Goal: Task Accomplishment & Management: Complete application form

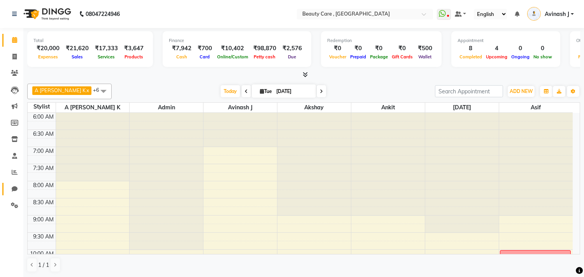
scroll to position [17, 0]
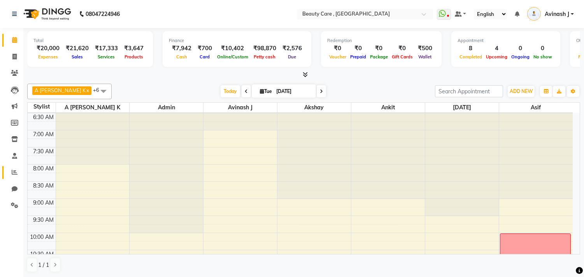
click at [14, 177] on link "Reports" at bounding box center [11, 172] width 19 height 13
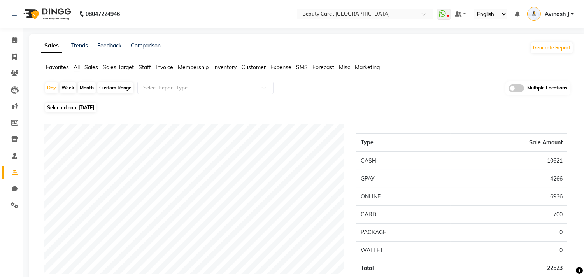
click at [91, 65] on span "Sales" at bounding box center [91, 67] width 14 height 7
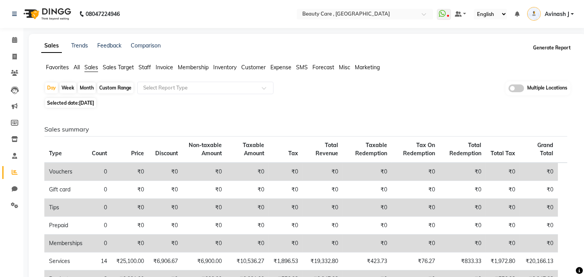
click at [550, 51] on button "Generate Report" at bounding box center [552, 47] width 42 height 11
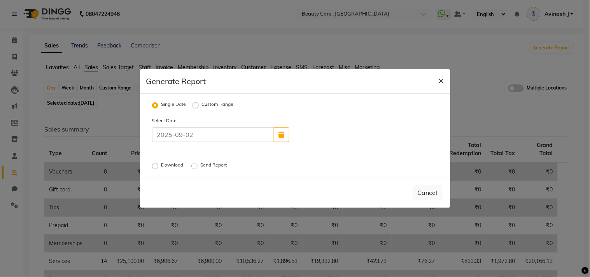
click at [441, 82] on span "×" at bounding box center [441, 80] width 5 height 12
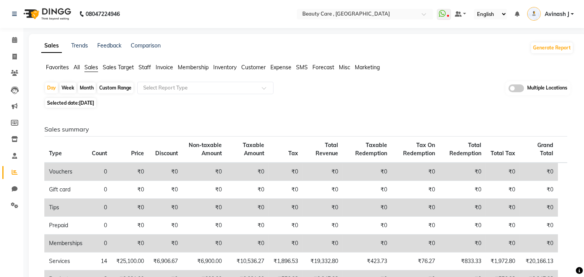
drag, startPoint x: 449, startPoint y: 13, endPoint x: 418, endPoint y: 79, distance: 72.9
click at [418, 79] on app-reports "Favorites All Sales Sales Target Staff Invoice Membership Inventory Customer Ex…" at bounding box center [307, 280] width 541 height 434
click at [445, 19] on span at bounding box center [444, 14] width 14 height 11
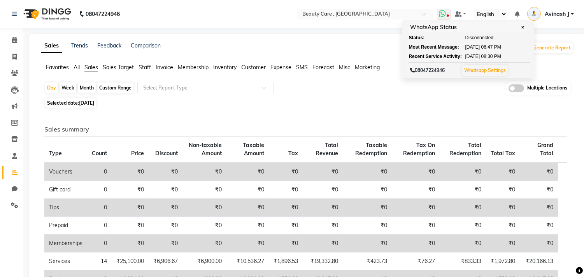
click at [479, 72] on link "Whatsapp Settings" at bounding box center [485, 70] width 42 height 6
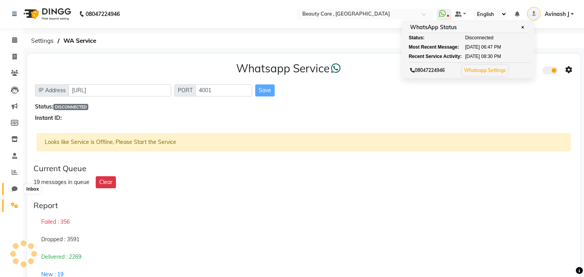
click at [12, 191] on icon at bounding box center [15, 189] width 6 height 6
select select "100"
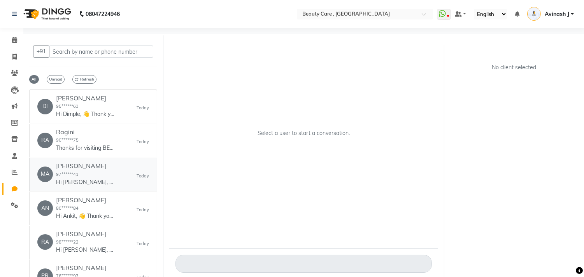
click at [81, 186] on p "Hi [PERSON_NAME], 👋 Thank you for visiting BEAUTY CARE ! 🌟 💰 [PERSON_NAME]: 472…" at bounding box center [85, 182] width 58 height 8
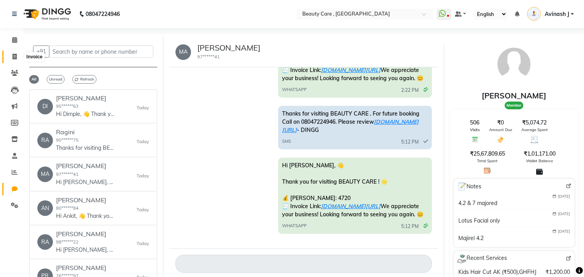
click at [14, 56] on icon at bounding box center [14, 57] width 4 height 6
select select "service"
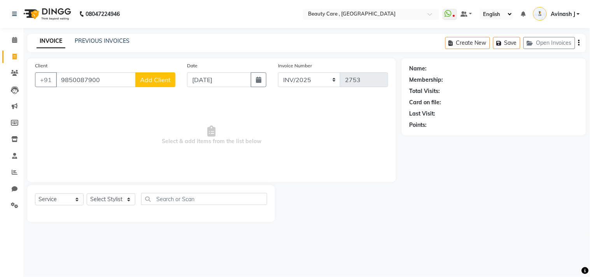
type input "9850087900"
click at [157, 79] on span "Add Client" at bounding box center [155, 80] width 31 height 8
select select "22"
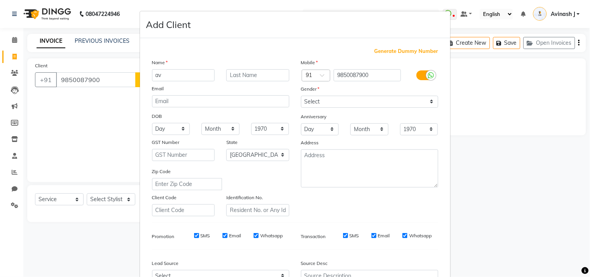
type input "a"
type input "Avinash J"
click at [322, 96] on select "Select [DEMOGRAPHIC_DATA] [DEMOGRAPHIC_DATA] Other Prefer Not To Say" at bounding box center [369, 102] width 137 height 12
select select "[DEMOGRAPHIC_DATA]"
click at [301, 96] on select "Select [DEMOGRAPHIC_DATA] [DEMOGRAPHIC_DATA] Other Prefer Not To Say" at bounding box center [369, 102] width 137 height 12
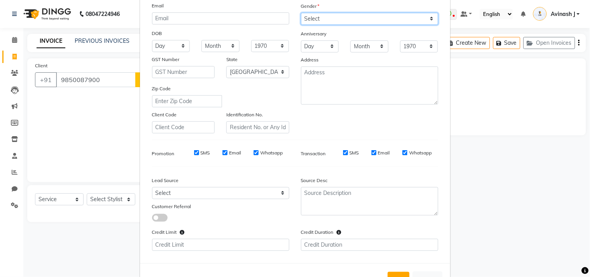
scroll to position [112, 0]
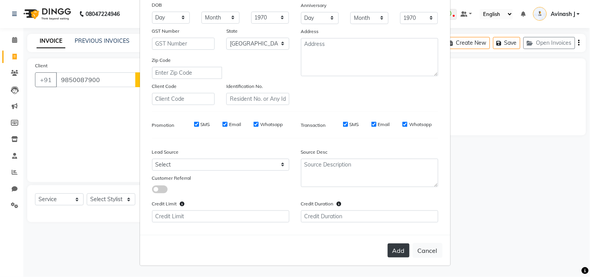
click at [404, 244] on button "Add" at bounding box center [399, 250] width 22 height 14
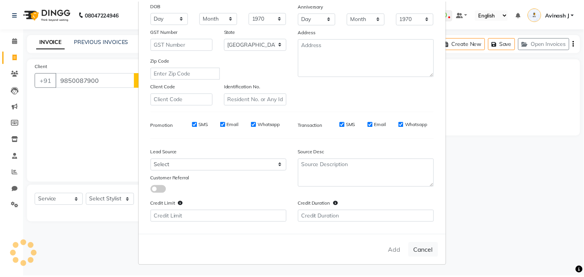
scroll to position [0, 0]
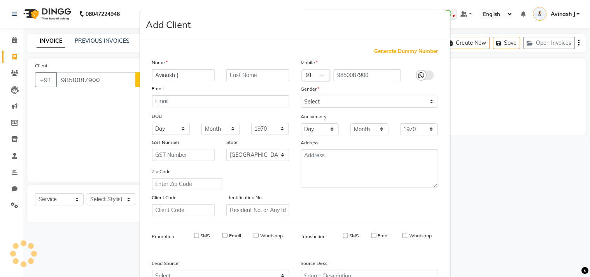
type input "98******00"
select select
select select "null"
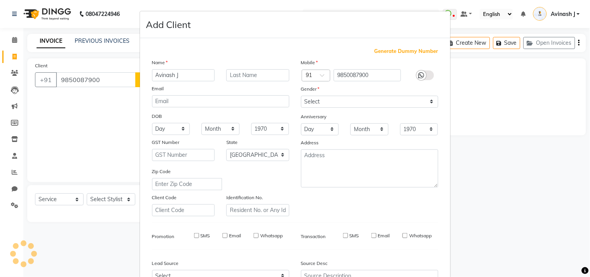
select select
checkbox input "false"
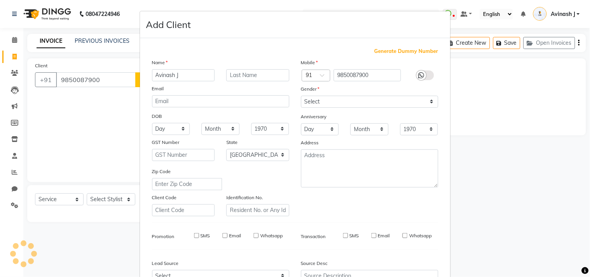
checkbox input "false"
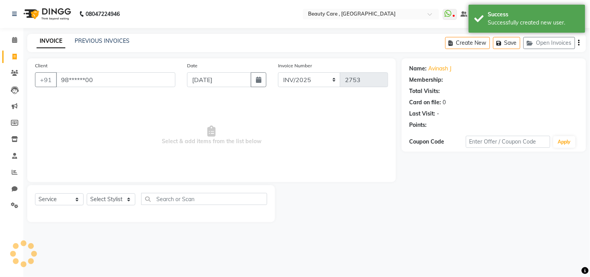
select select "2: Object"
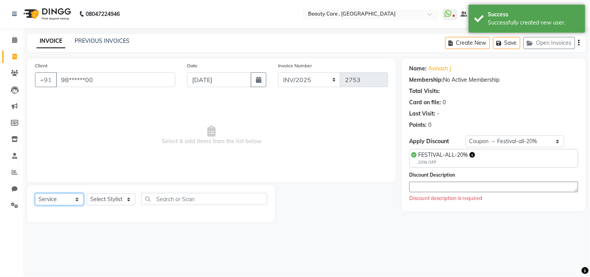
click at [54, 201] on select "Select Service Product Membership Package Voucher Prepaid Gift Card" at bounding box center [59, 199] width 49 height 12
click at [35, 194] on select "Select Service Product Membership Package Voucher Prepaid Gift Card" at bounding box center [59, 199] width 49 height 12
click at [102, 199] on select "Select Stylist Admin A [PERSON_NAME] K Akshay Ankit [PERSON_NAME] April [PERSON…" at bounding box center [111, 199] width 49 height 12
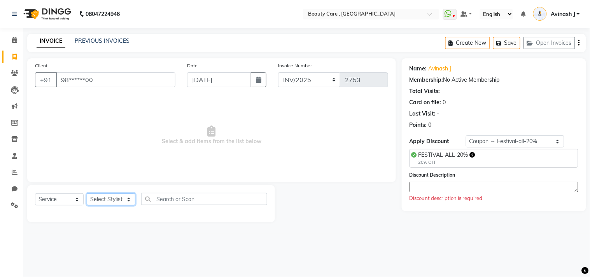
select select "88832"
click at [87, 194] on select "Select Stylist Admin A [PERSON_NAME] K Akshay Ankit [PERSON_NAME] April [PERSON…" at bounding box center [111, 199] width 49 height 12
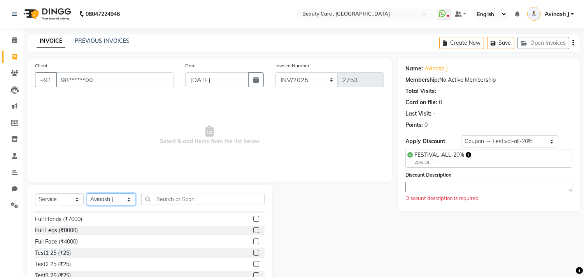
scroll to position [2379, 0]
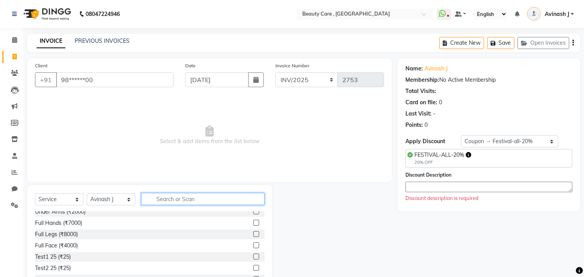
click at [159, 201] on input "text" at bounding box center [202, 199] width 123 height 12
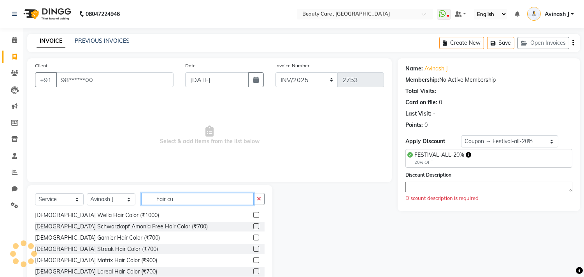
scroll to position [148, 0]
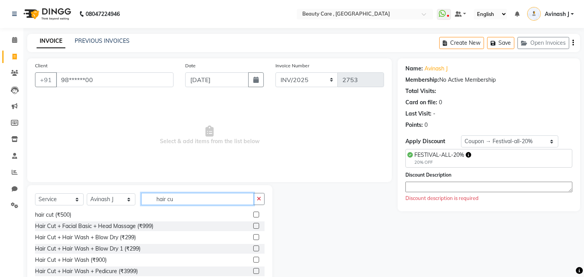
type input "hair cu"
click at [253, 226] on label at bounding box center [256, 226] width 6 height 6
click at [253, 226] on input "checkbox" at bounding box center [255, 226] width 5 height 5
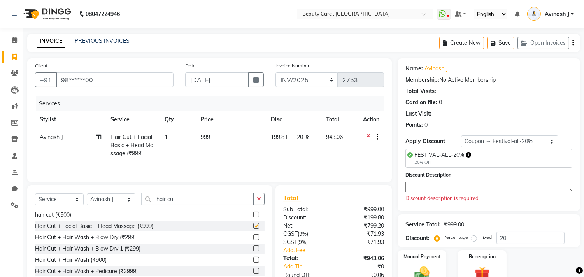
checkbox input "false"
click at [483, 156] on div "FESTIVAL-ALL-20% 20% OFF" at bounding box center [488, 158] width 167 height 19
click at [491, 143] on select "Select Loyalty → Loyalty level 1222 → All Customers Coupon → Festival-all-20% C…" at bounding box center [509, 141] width 97 height 12
select select "0:"
click at [461, 135] on select "Select Loyalty → Loyalty level 1222 → All Customers Coupon → Festival-all-20% C…" at bounding box center [509, 141] width 97 height 12
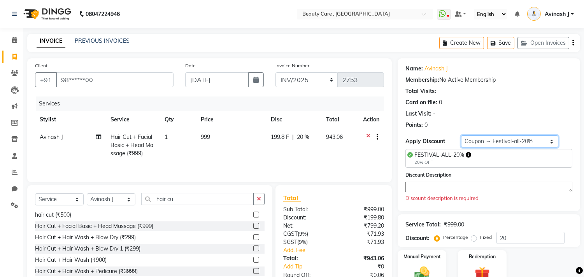
type input "0"
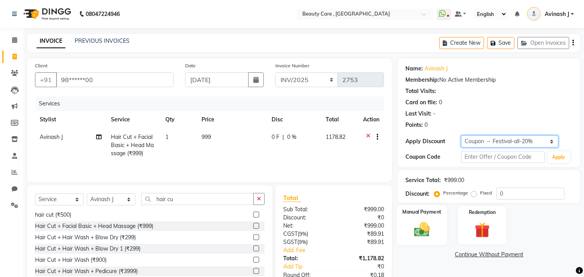
scroll to position [51, 0]
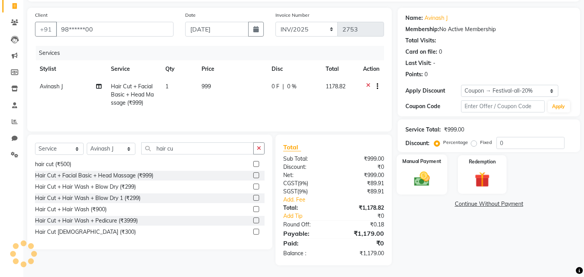
click at [414, 190] on div "Manual Payment" at bounding box center [422, 174] width 51 height 40
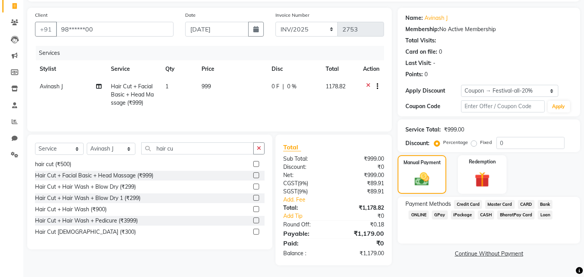
click at [479, 215] on span "CASH" at bounding box center [486, 214] width 17 height 9
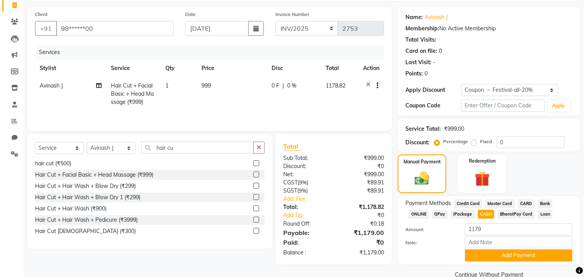
scroll to position [66, 0]
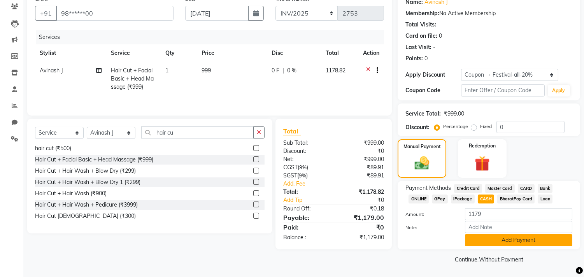
click at [483, 240] on button "Add Payment" at bounding box center [518, 240] width 107 height 12
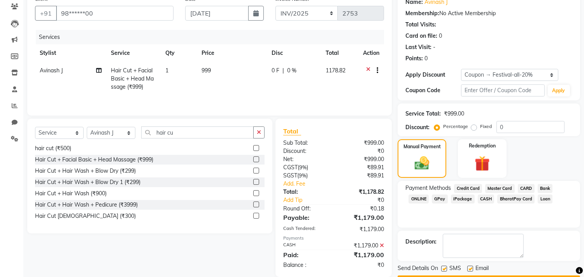
scroll to position [117, 0]
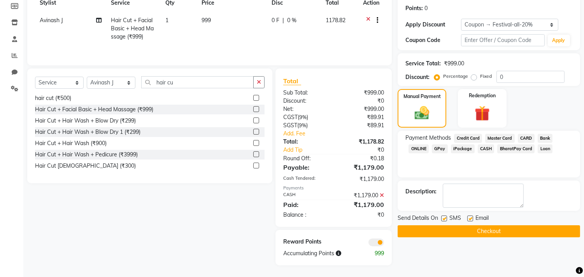
click at [438, 228] on button "Checkout" at bounding box center [488, 231] width 182 height 12
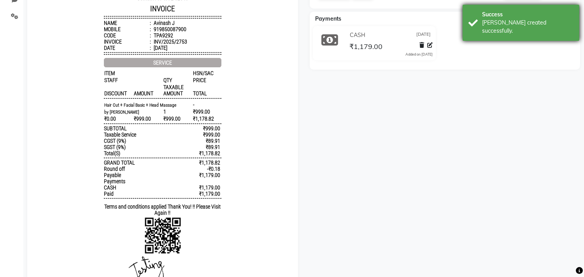
click at [482, 25] on div "[PERSON_NAME] created successfully." at bounding box center [527, 27] width 91 height 16
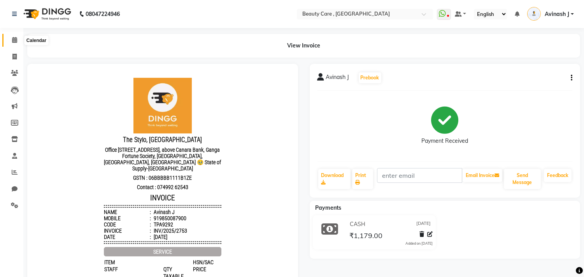
click at [8, 38] on span at bounding box center [15, 40] width 14 height 9
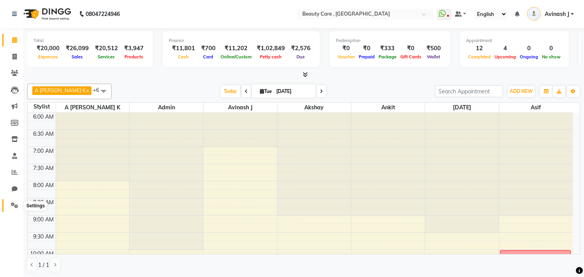
click at [18, 205] on span at bounding box center [15, 205] width 14 height 9
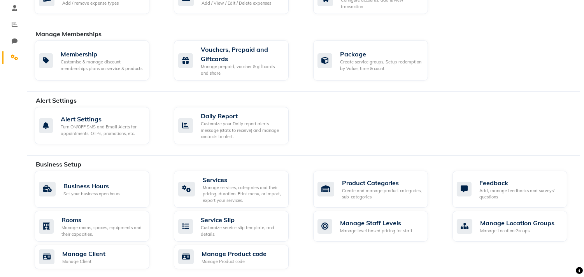
scroll to position [397, 0]
